Goal: Task Accomplishment & Management: Manage account settings

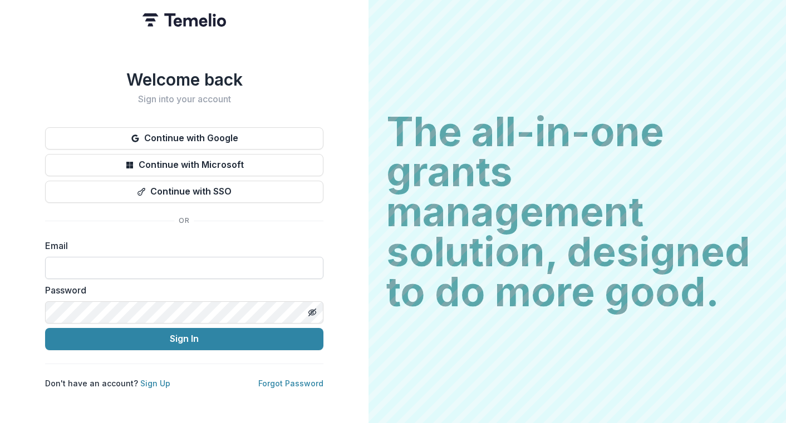
click at [82, 266] on input at bounding box center [184, 268] width 278 height 22
type input "**********"
click at [45, 328] on button "Sign In" at bounding box center [184, 339] width 278 height 22
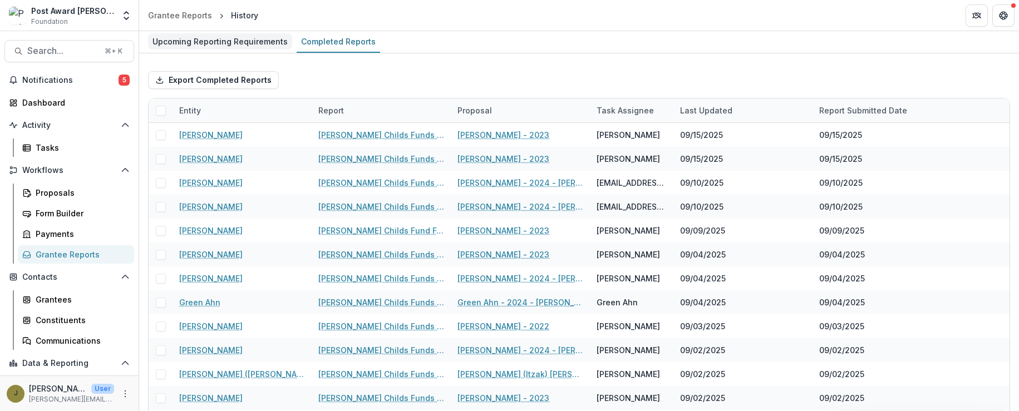
click at [225, 43] on div "Upcoming Reporting Requirements" at bounding box center [220, 41] width 144 height 16
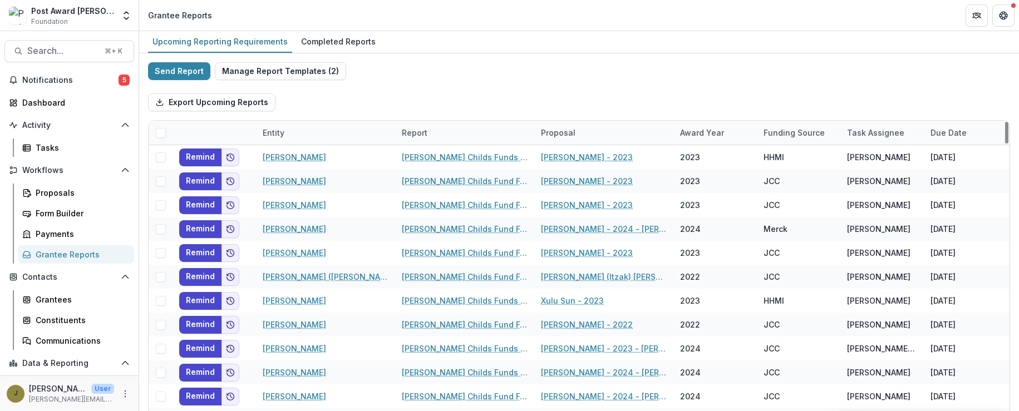
click at [418, 128] on div "Report" at bounding box center [414, 133] width 39 height 12
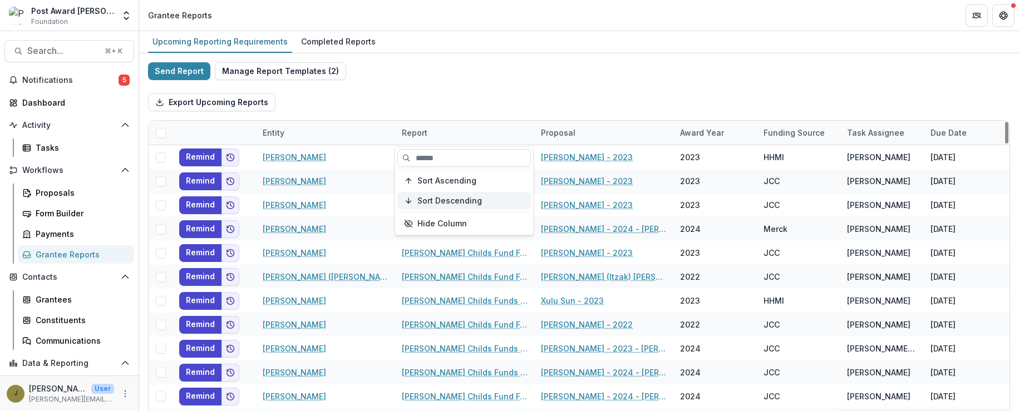
click at [428, 198] on span "Sort Descending" at bounding box center [449, 200] width 65 height 9
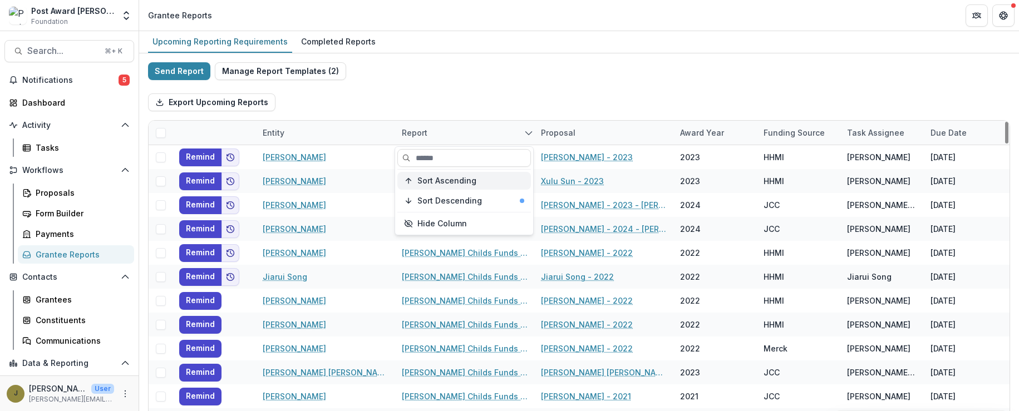
click at [423, 179] on span "Sort Ascending" at bounding box center [446, 180] width 59 height 9
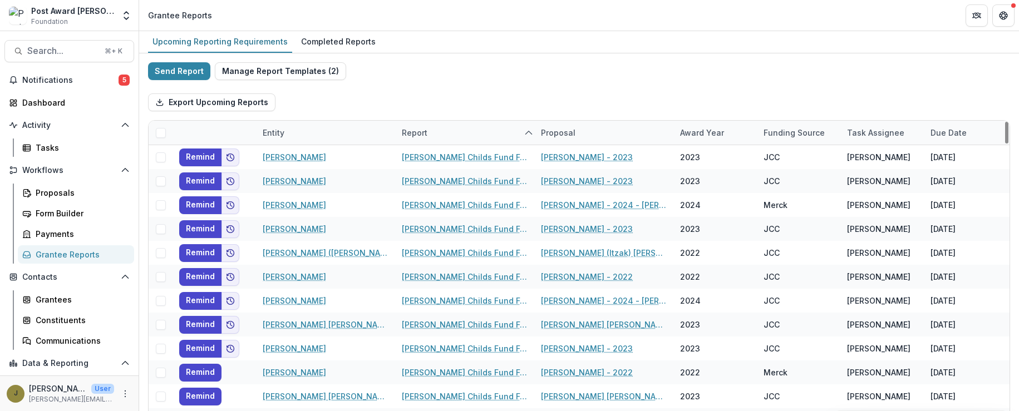
click at [484, 63] on div "Send Report Manage Report Templates ( 2 ) Export Upcoming Reports Entity Report…" at bounding box center [579, 295] width 862 height 467
click at [408, 133] on div "Report" at bounding box center [414, 133] width 39 height 12
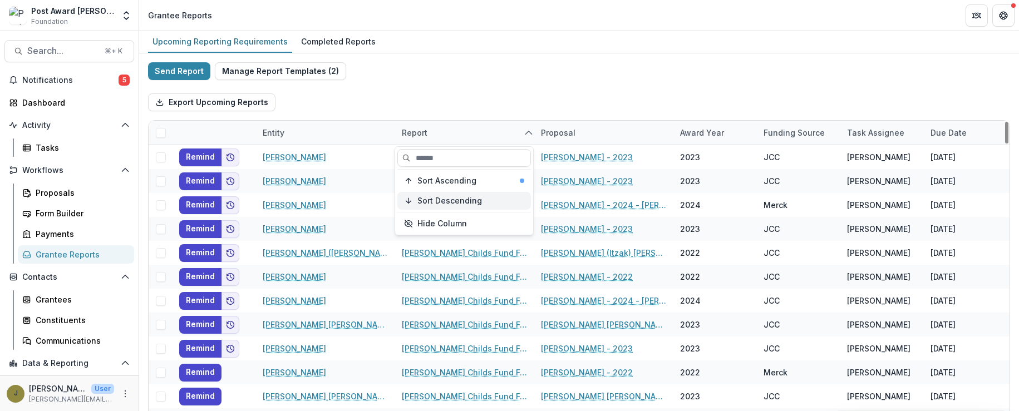
click at [413, 201] on button "Sort Descending" at bounding box center [464, 201] width 134 height 18
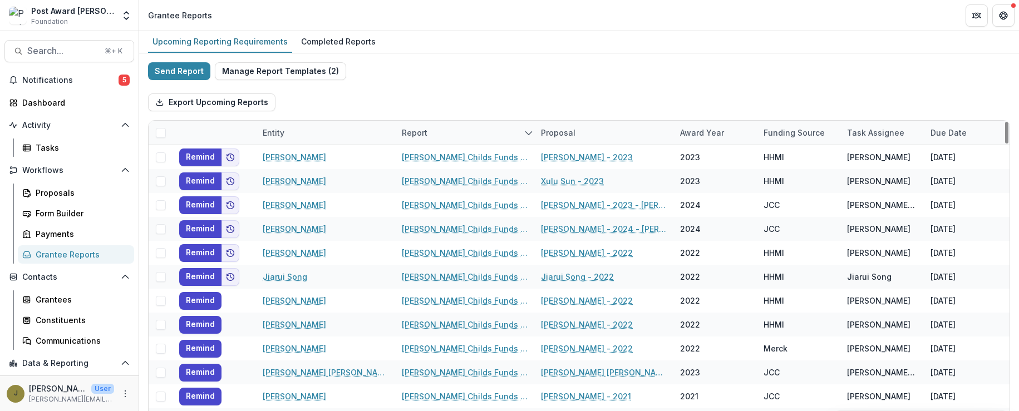
click at [465, 81] on div "Send Report Manage Report Templates ( 2 ) Export Upcoming Reports Entity Report…" at bounding box center [579, 295] width 862 height 467
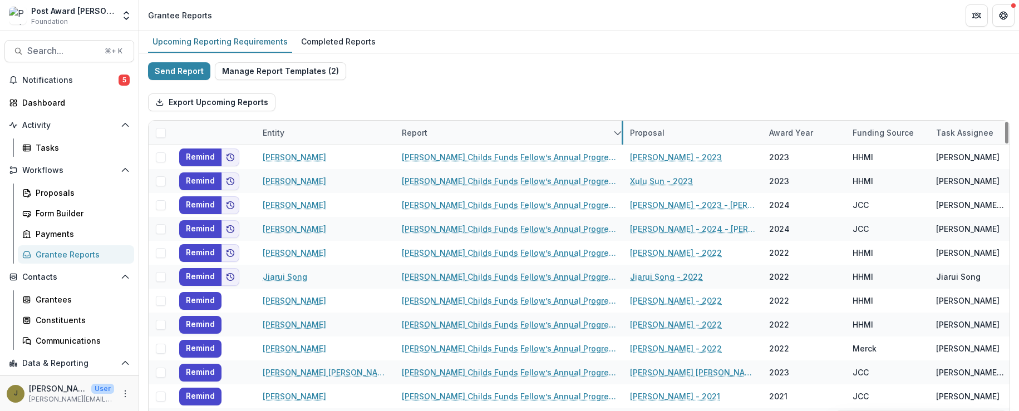
drag, startPoint x: 533, startPoint y: 137, endPoint x: 622, endPoint y: 137, distance: 89.0
click at [327, 41] on div "Completed Reports" at bounding box center [338, 41] width 83 height 16
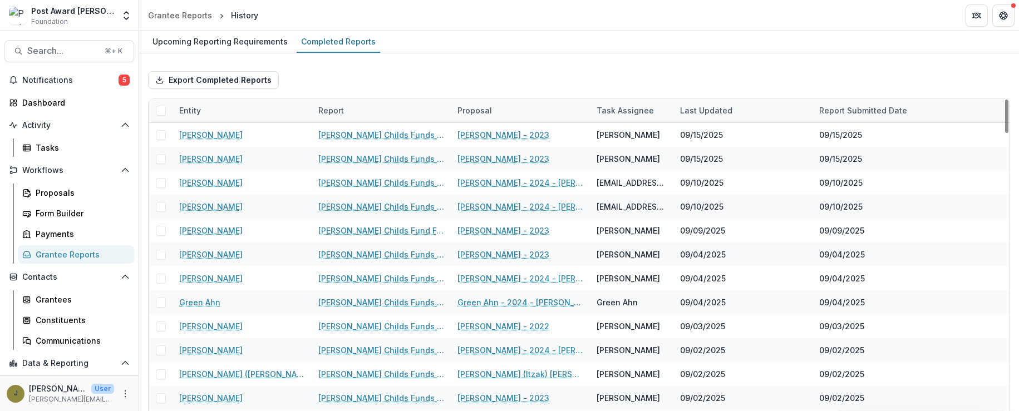
click at [198, 110] on div "Entity" at bounding box center [190, 111] width 35 height 12
click at [201, 134] on input at bounding box center [242, 136] width 134 height 18
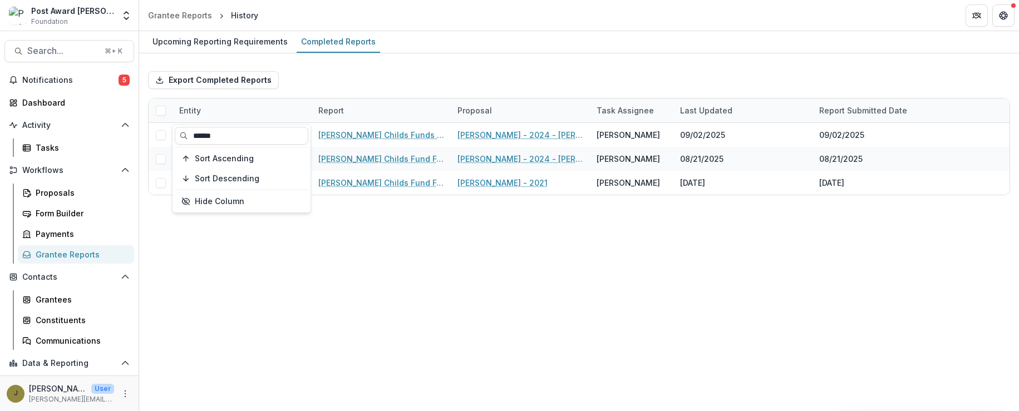
type input "******"
click at [413, 95] on div "Export Completed Reports" at bounding box center [579, 80] width 862 height 36
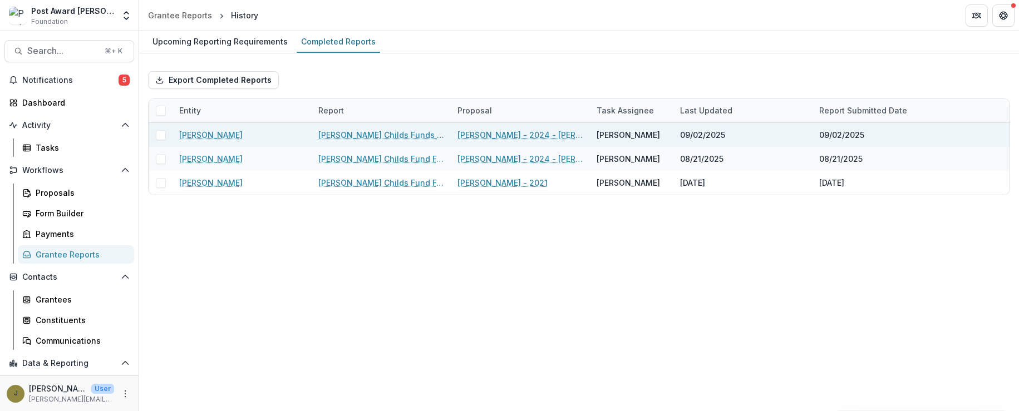
click at [341, 137] on link "[PERSON_NAME] Childs Funds Fellow’s Annual Progress Report" at bounding box center [381, 135] width 126 height 12
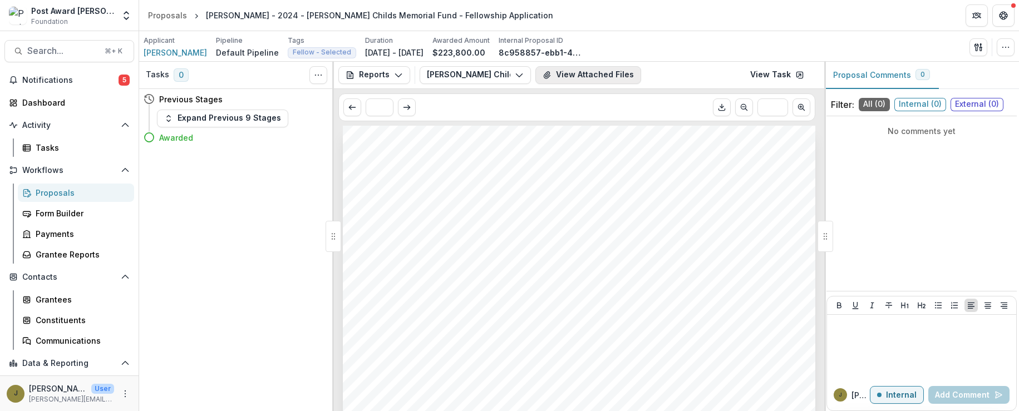
click at [584, 75] on button "View Attached Files" at bounding box center [588, 75] width 106 height 18
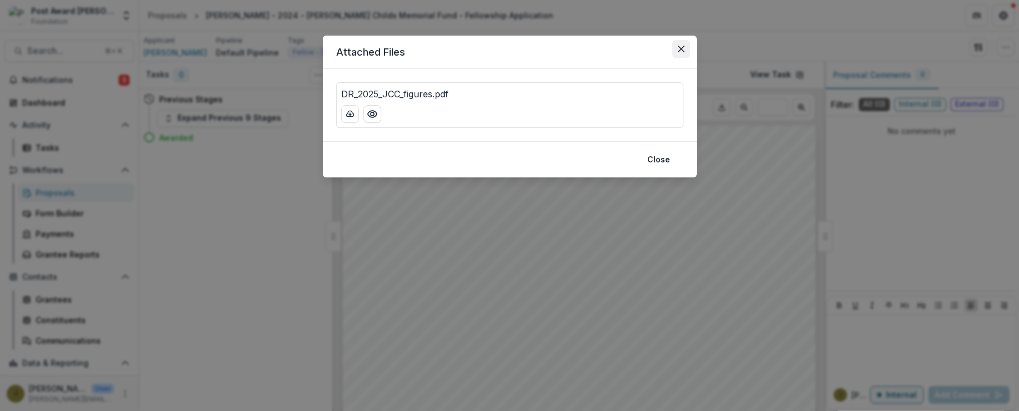
click at [683, 42] on button "Close" at bounding box center [681, 49] width 18 height 18
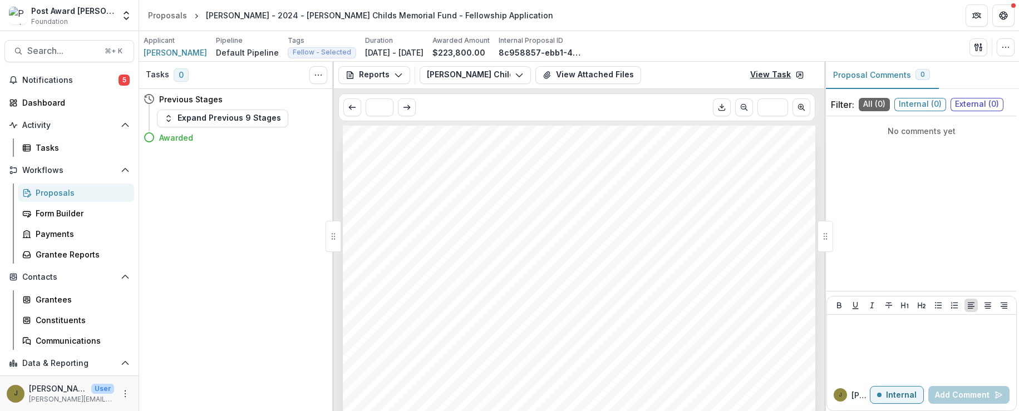
click at [763, 81] on link "View Task" at bounding box center [776, 75] width 67 height 18
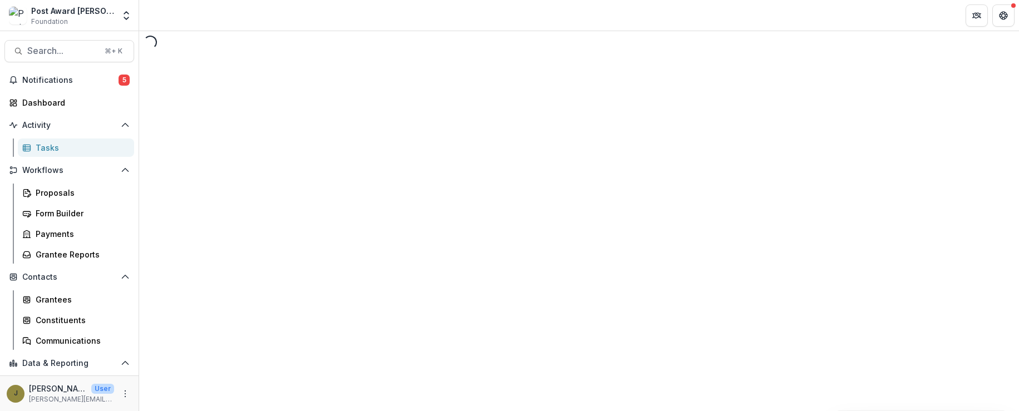
select select "********"
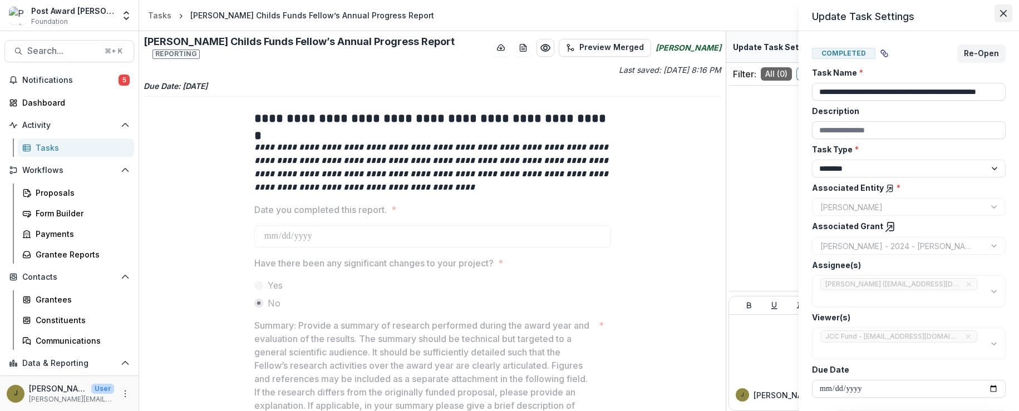
click at [994, 19] on button "Close" at bounding box center [1003, 13] width 18 height 18
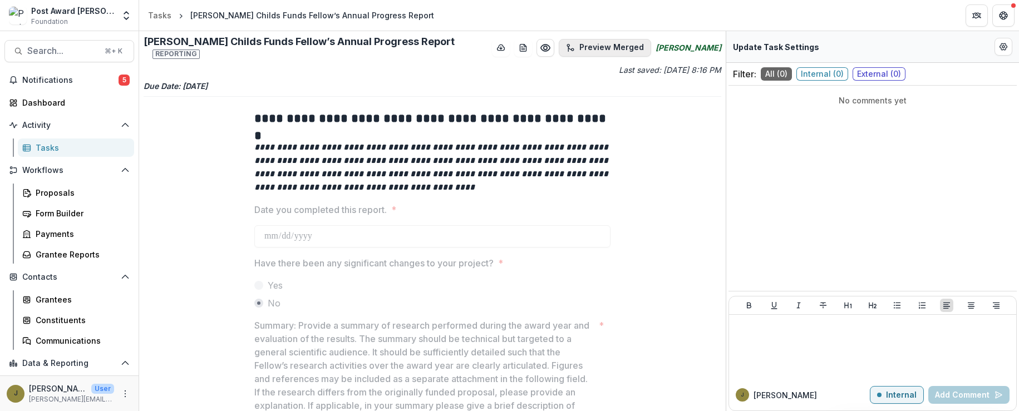
click at [587, 46] on button "Preview Merged" at bounding box center [605, 48] width 92 height 18
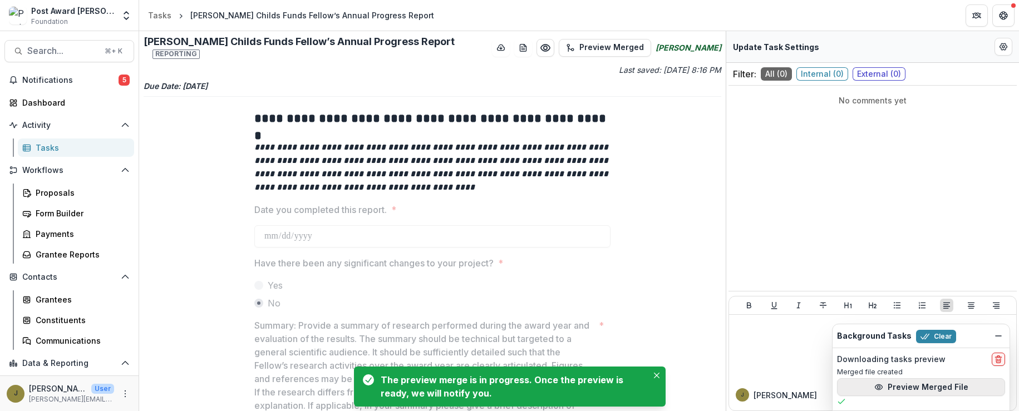
click at [880, 389] on icon "button" at bounding box center [878, 387] width 9 height 9
